Goal: Task Accomplishment & Management: Complete application form

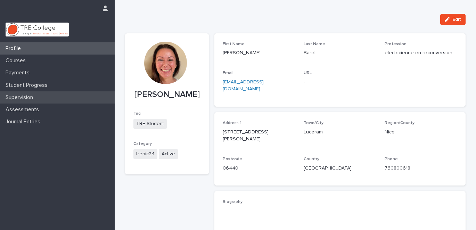
click at [26, 97] on p "Supervision" at bounding box center [21, 97] width 36 height 7
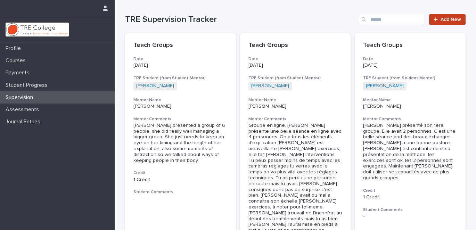
click at [446, 18] on span "Add New" at bounding box center [450, 19] width 20 height 5
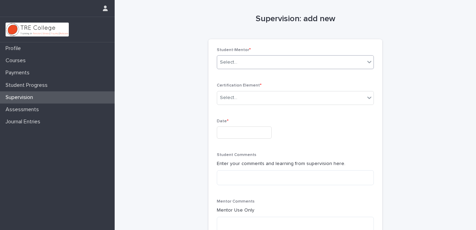
click at [290, 58] on div "Select..." at bounding box center [291, 62] width 148 height 11
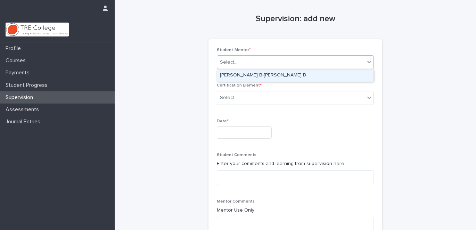
click at [258, 75] on div "[PERSON_NAME] B-[PERSON_NAME] B" at bounding box center [295, 75] width 156 height 12
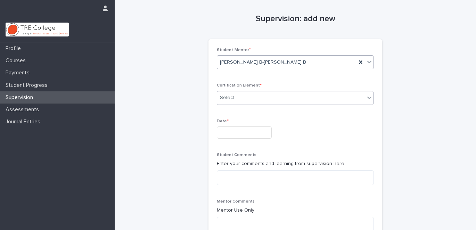
click at [250, 97] on div "Select..." at bounding box center [291, 97] width 148 height 11
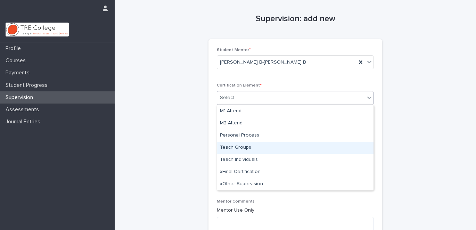
click at [241, 144] on div "Teach Groups" at bounding box center [295, 148] width 156 height 12
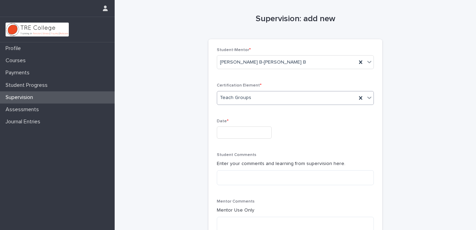
click at [235, 131] on input "text" at bounding box center [244, 132] width 55 height 12
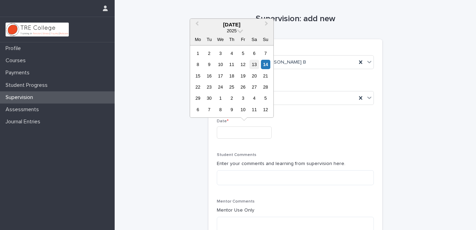
click at [253, 64] on div "13" at bounding box center [253, 64] width 9 height 9
type input "**********"
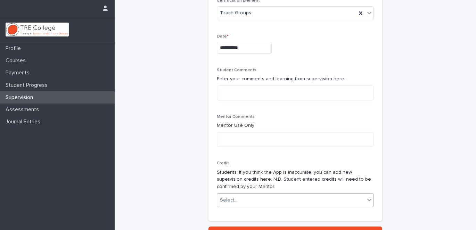
scroll to position [88, 0]
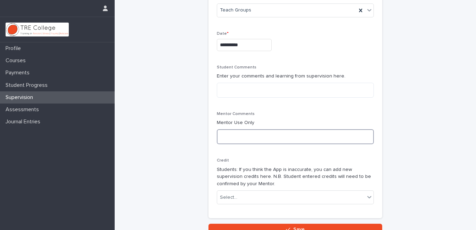
click at [242, 140] on textarea at bounding box center [295, 136] width 157 height 15
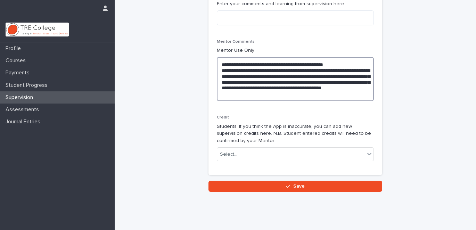
scroll to position [176, 0]
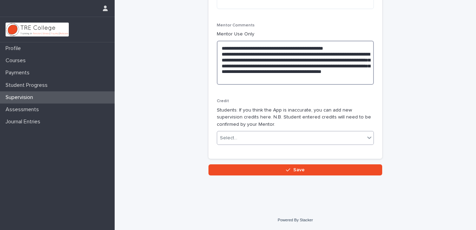
type textarea "**********"
click at [242, 134] on div "Select..." at bounding box center [291, 137] width 148 height 11
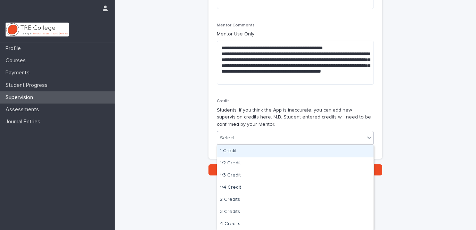
click at [235, 150] on div "1 Credit" at bounding box center [295, 151] width 156 height 12
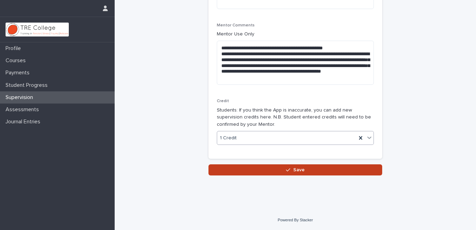
click at [242, 172] on button "Save" at bounding box center [295, 169] width 174 height 11
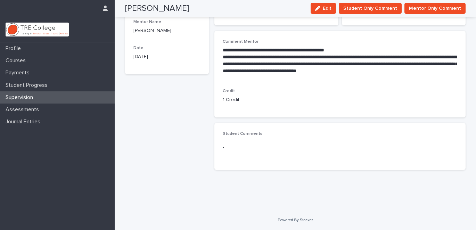
scroll to position [33, 0]
